Goal: Transaction & Acquisition: Purchase product/service

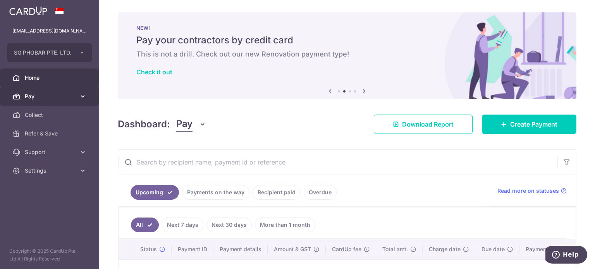
click at [71, 93] on span "Pay" at bounding box center [50, 97] width 51 height 8
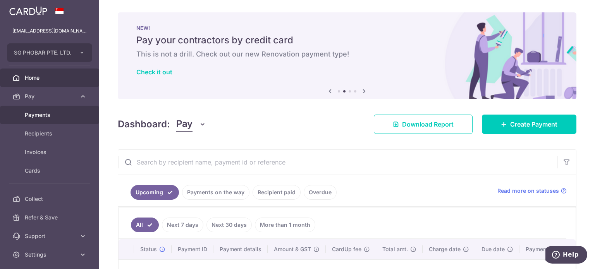
click at [59, 120] on link "Payments" at bounding box center [49, 115] width 99 height 19
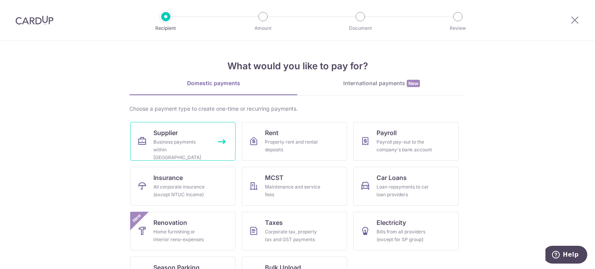
click at [190, 144] on div "Business payments within Singapore" at bounding box center [181, 149] width 56 height 23
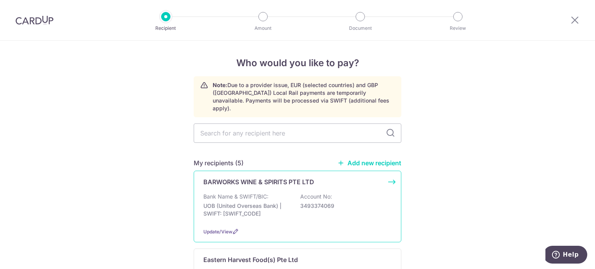
click at [232, 171] on div "BARWORKS WINE & SPIRITS PTE LTD Bank Name & SWIFT/BIC: UOB (United Overseas Ban…" at bounding box center [298, 207] width 208 height 72
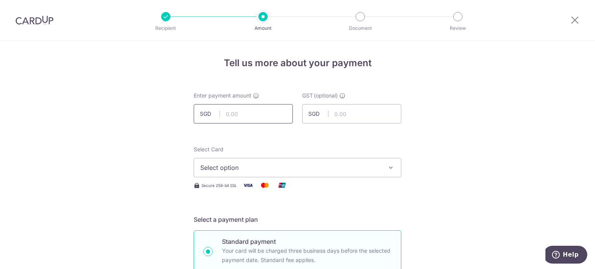
drag, startPoint x: 235, startPoint y: 114, endPoint x: 240, endPoint y: 113, distance: 4.7
click at [235, 114] on input "text" at bounding box center [243, 113] width 99 height 19
type input "156.96"
click at [378, 114] on input "text" at bounding box center [351, 113] width 99 height 19
click at [259, 179] on div "Select Card Select option Add credit card Your Cards **** 5662 **** 7832 **** 3…" at bounding box center [298, 168] width 208 height 45
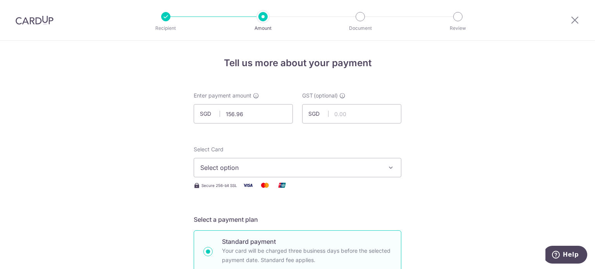
click at [265, 174] on button "Select option" at bounding box center [298, 167] width 208 height 19
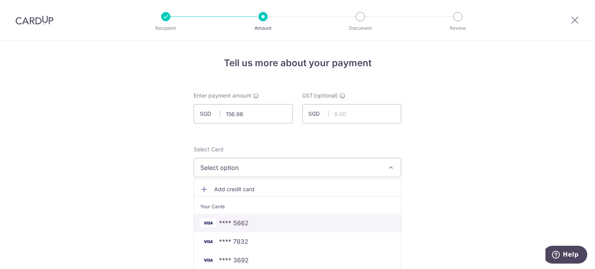
click at [264, 223] on span "**** 5662" at bounding box center [297, 222] width 194 height 9
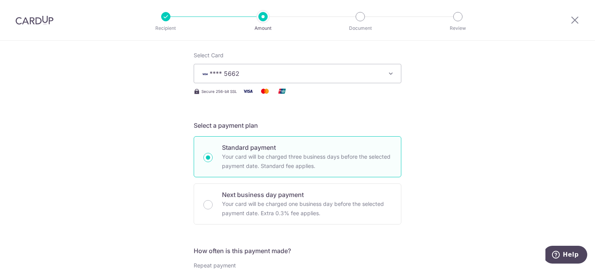
scroll to position [194, 0]
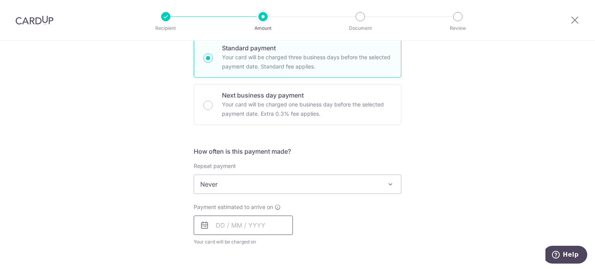
click at [225, 221] on input "text" at bounding box center [243, 225] width 99 height 19
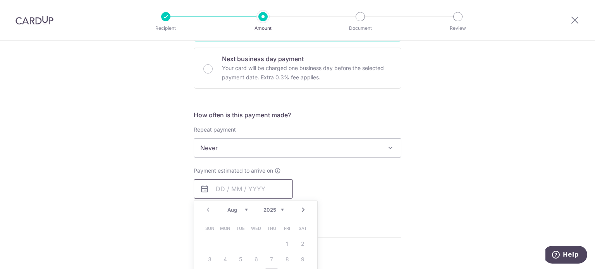
scroll to position [271, 0]
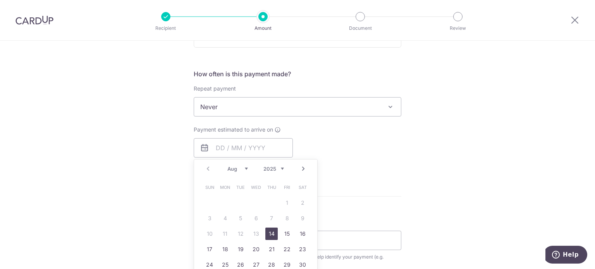
click at [270, 234] on link "14" at bounding box center [271, 234] width 12 height 12
type input "[DATE]"
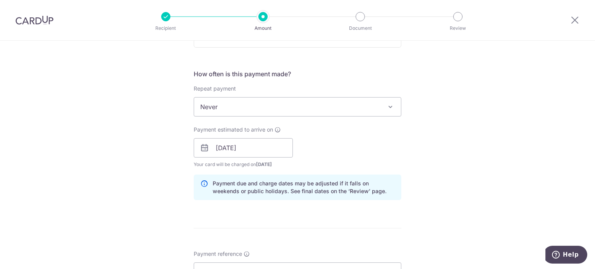
click at [479, 180] on div "Tell us more about your payment Enter payment amount SGD 156.96 156.96 GST (opt…" at bounding box center [297, 162] width 595 height 784
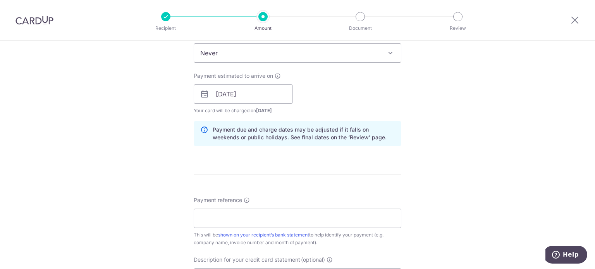
scroll to position [387, 0]
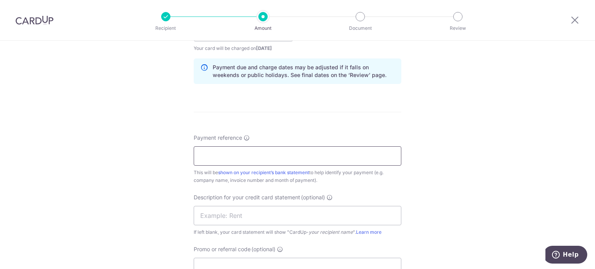
click at [316, 151] on input "Payment reference" at bounding box center [298, 155] width 208 height 19
click at [273, 216] on input "text" at bounding box center [298, 215] width 208 height 19
type input "Barworks"
click at [227, 150] on input "Payment reference" at bounding box center [298, 155] width 208 height 19
type input "Barworks"
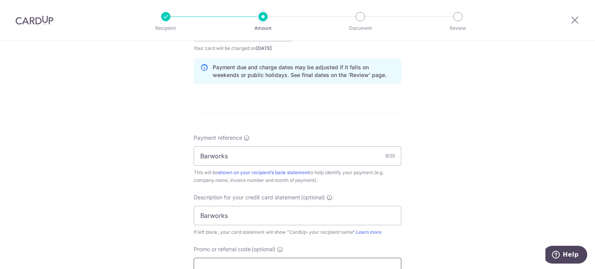
click at [209, 261] on input "Promo or referral code (optional)" at bounding box center [298, 267] width 208 height 19
type input "Kien170"
click at [404, 201] on div "Tell us more about your payment Enter payment amount SGD 156.96 156.96 GST (opt…" at bounding box center [297, 61] width 595 height 819
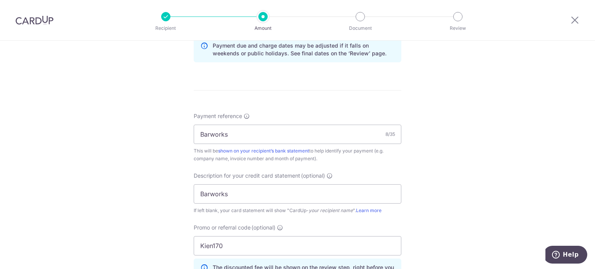
scroll to position [426, 0]
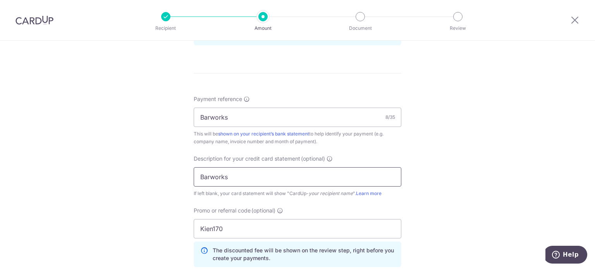
drag, startPoint x: 256, startPoint y: 176, endPoint x: 139, endPoint y: 182, distance: 117.9
click at [139, 182] on div "Tell us more about your payment Enter payment amount SGD 156.96 156.96 GST (opt…" at bounding box center [297, 24] width 595 height 819
click at [538, 112] on div "Tell us more about your payment Enter payment amount SGD 156.96 156.96 GST (opt…" at bounding box center [297, 24] width 595 height 819
click at [197, 176] on input "251313520" at bounding box center [298, 176] width 208 height 19
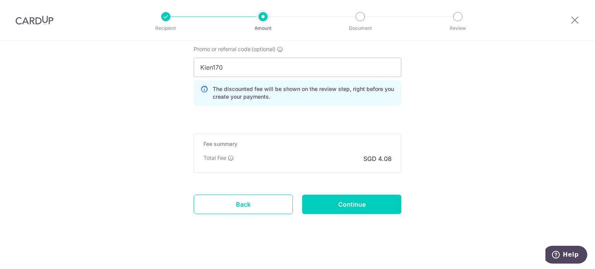
scroll to position [589, 0]
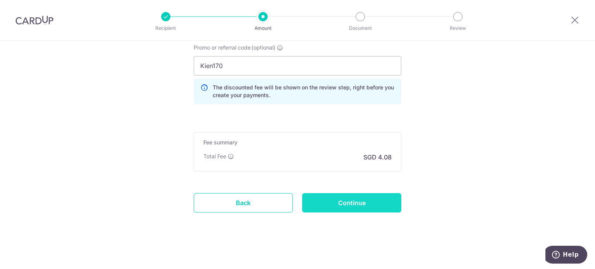
type input "INV 251313520"
click at [344, 196] on input "Continue" at bounding box center [351, 202] width 99 height 19
type input "Create Schedule"
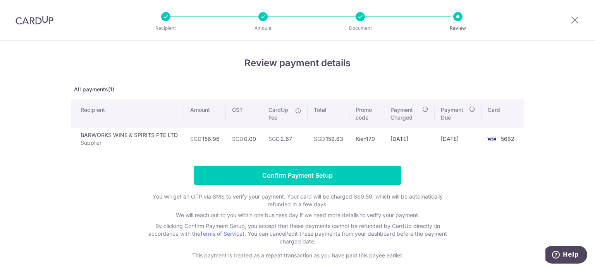
drag, startPoint x: 313, startPoint y: 173, endPoint x: 337, endPoint y: 168, distance: 24.0
click at [313, 173] on input "Confirm Payment Setup" at bounding box center [298, 175] width 208 height 19
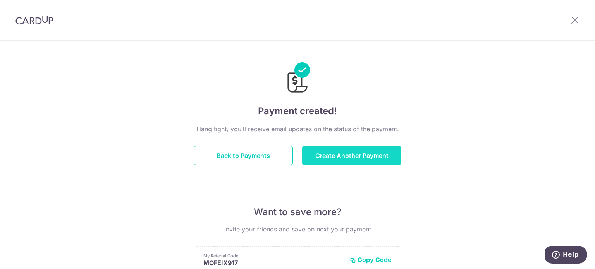
drag, startPoint x: 374, startPoint y: 156, endPoint x: 381, endPoint y: 156, distance: 7.0
click at [380, 156] on button "Create Another Payment" at bounding box center [351, 155] width 99 height 19
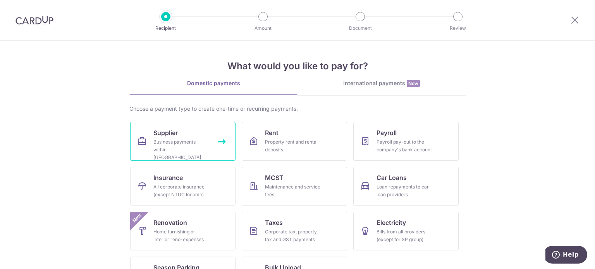
drag, startPoint x: 189, startPoint y: 147, endPoint x: 208, endPoint y: 163, distance: 24.7
click at [189, 147] on div "Business payments within [GEOGRAPHIC_DATA]" at bounding box center [181, 149] width 56 height 23
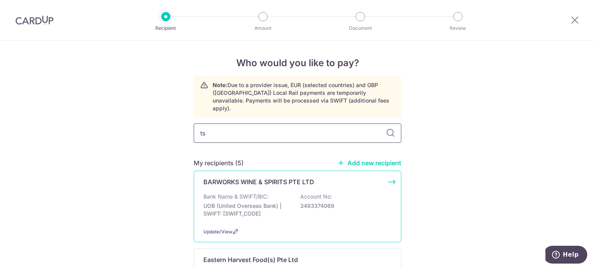
type input "tsa"
click at [217, 202] on p "UOB (United Overseas Bank) | SWIFT: UOVBSGSGXXX" at bounding box center [246, 209] width 87 height 15
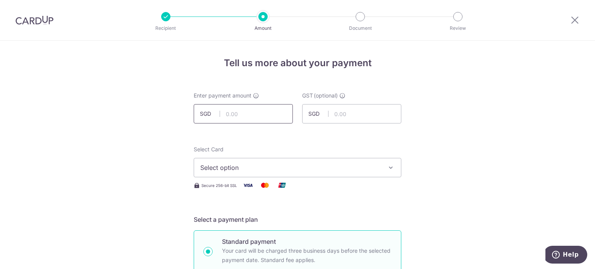
drag, startPoint x: 251, startPoint y: 110, endPoint x: 259, endPoint y: 110, distance: 7.7
click at [251, 110] on input "text" at bounding box center [243, 113] width 99 height 19
type input "414.20"
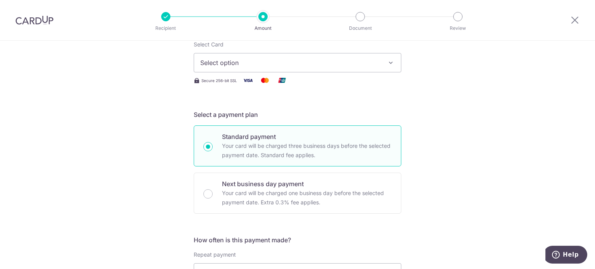
scroll to position [116, 0]
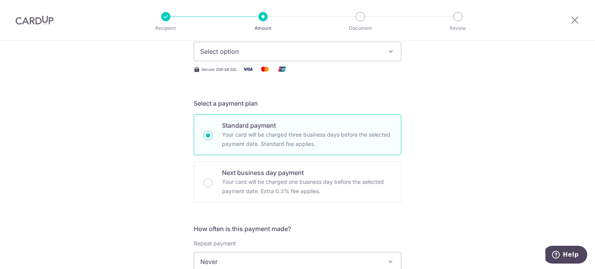
click at [324, 49] on span "Select option" at bounding box center [290, 51] width 180 height 9
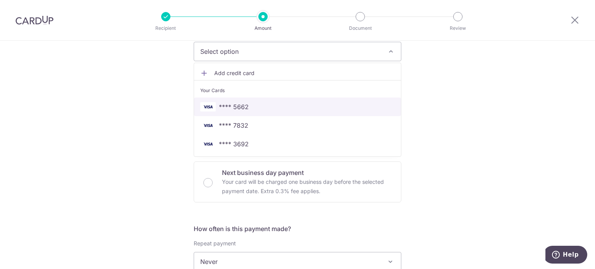
drag, startPoint x: 275, startPoint y: 110, endPoint x: 257, endPoint y: 148, distance: 42.8
click at [275, 110] on span "**** 5662" at bounding box center [297, 106] width 194 height 9
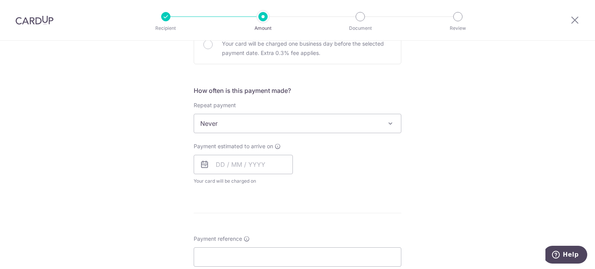
scroll to position [271, 0]
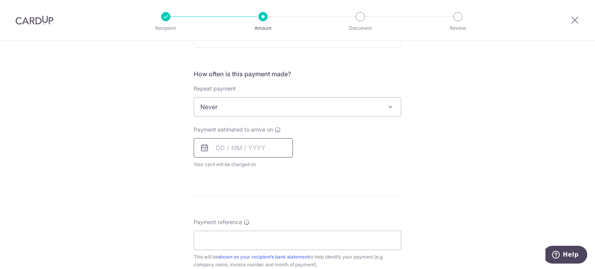
click at [239, 150] on input "text" at bounding box center [243, 147] width 99 height 19
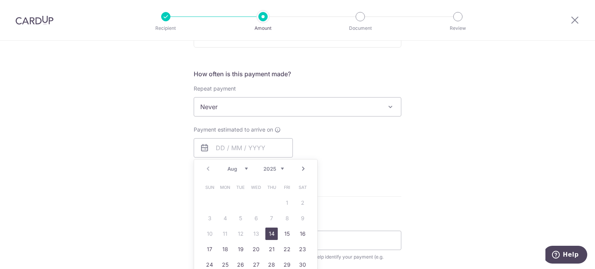
click at [270, 236] on link "14" at bounding box center [271, 234] width 12 height 12
type input "[DATE]"
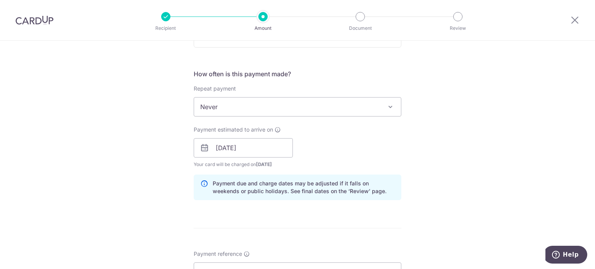
drag, startPoint x: 138, startPoint y: 212, endPoint x: 145, endPoint y: 209, distance: 7.5
click at [140, 212] on div "Tell us more about your payment Enter payment amount SGD 414.20 414.20 GST (opt…" at bounding box center [297, 162] width 595 height 784
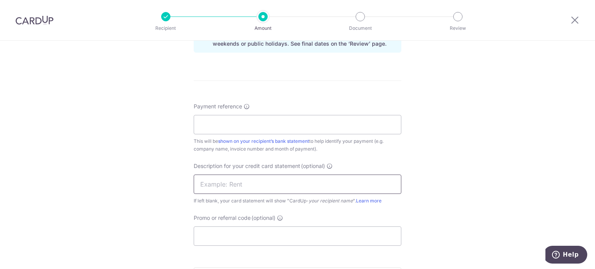
scroll to position [426, 0]
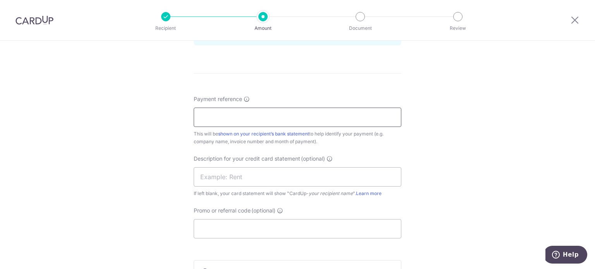
click at [234, 115] on input "Payment reference" at bounding box center [298, 117] width 208 height 19
drag, startPoint x: 208, startPoint y: 116, endPoint x: 173, endPoint y: 117, distance: 35.3
click at [174, 117] on div "Tell us more about your payment Enter payment amount SGD 414.20 414.20 GST (opt…" at bounding box center [297, 7] width 595 height 784
paste input "121-T097"
click at [198, 122] on input "121-T097" at bounding box center [298, 117] width 208 height 19
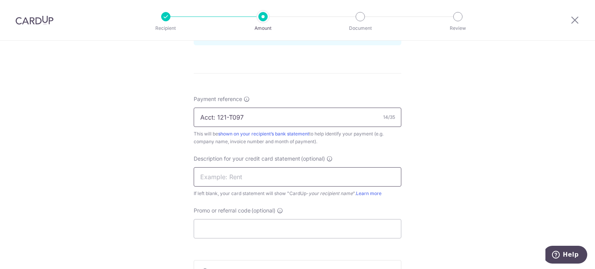
type input "Acct: 121-T097"
click at [291, 169] on input "text" at bounding box center [298, 176] width 208 height 19
type input "TSA"
click at [359, 230] on input "Promo or referral code (optional)" at bounding box center [298, 228] width 208 height 19
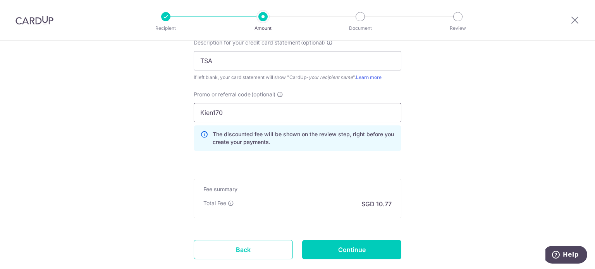
scroll to position [589, 0]
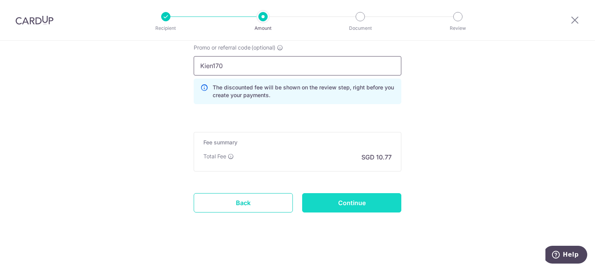
type input "Kien170"
click at [356, 196] on input "Continue" at bounding box center [351, 202] width 99 height 19
type input "Create Schedule"
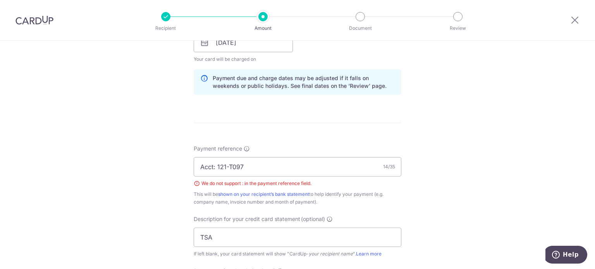
scroll to position [360, 0]
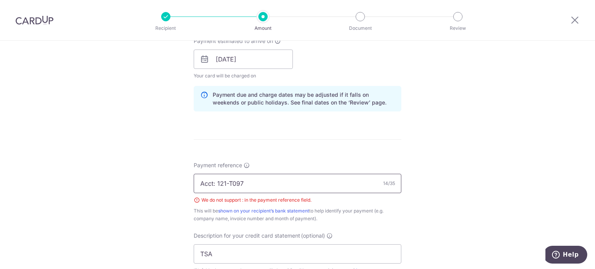
click at [226, 186] on input "Acct: 121-T097" at bounding box center [298, 183] width 208 height 19
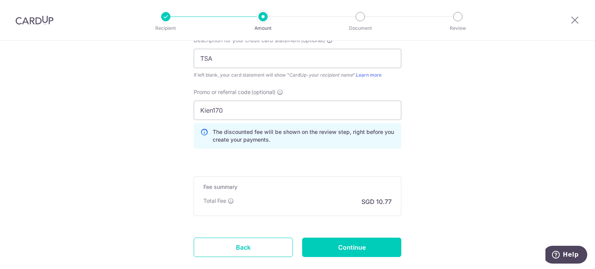
scroll to position [600, 0]
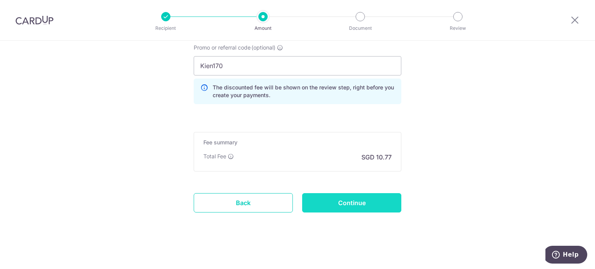
type input "Acct: 121 T097"
click at [353, 193] on input "Continue" at bounding box center [351, 202] width 99 height 19
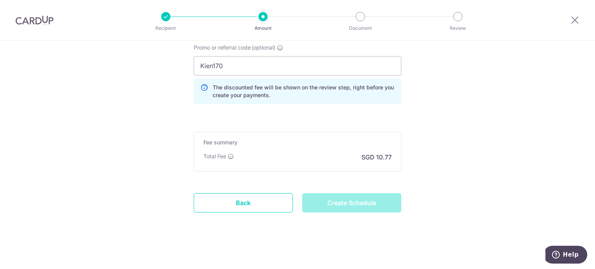
type input "Create Schedule"
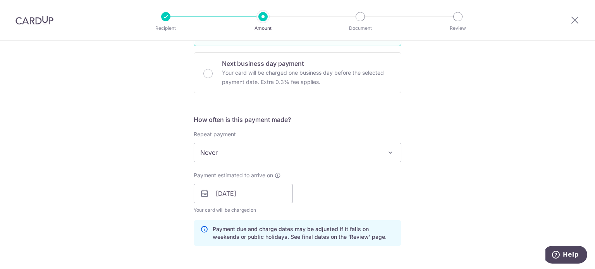
scroll to position [387, 0]
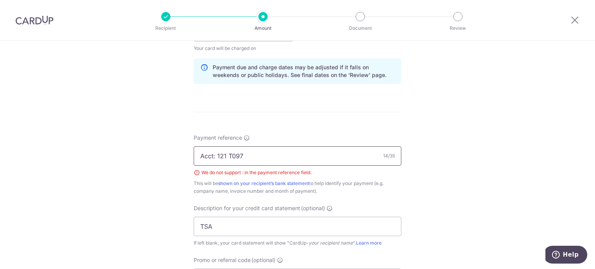
click at [213, 154] on input "Acct: 121 T097" at bounding box center [298, 155] width 208 height 19
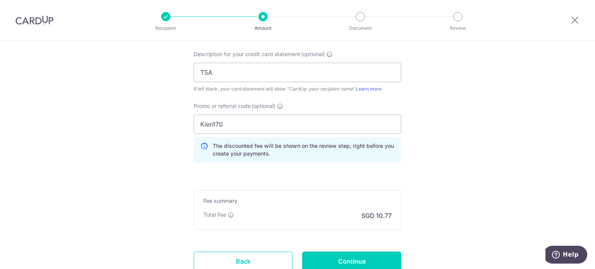
scroll to position [600, 0]
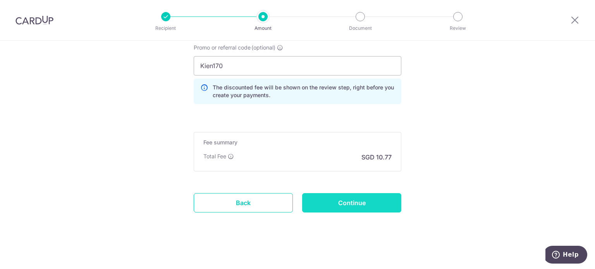
type input "Acct 121-T097"
click at [381, 200] on input "Continue" at bounding box center [351, 202] width 99 height 19
type input "Create Schedule"
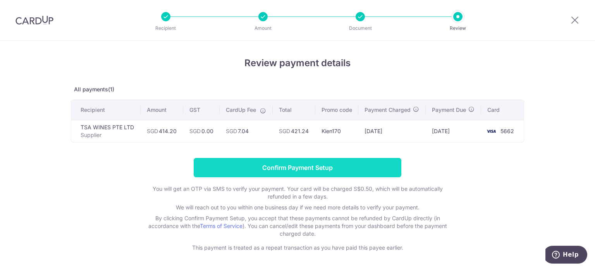
drag, startPoint x: 0, startPoint y: 0, endPoint x: 361, endPoint y: 180, distance: 403.5
click at [361, 177] on input "Confirm Payment Setup" at bounding box center [298, 167] width 208 height 19
